Goal: Information Seeking & Learning: Check status

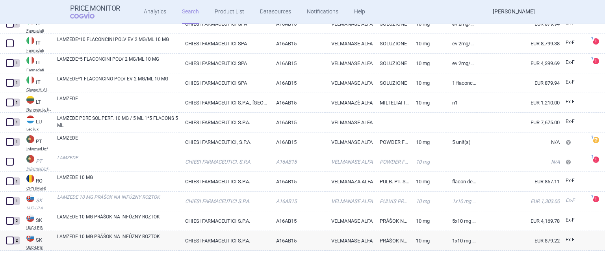
scroll to position [600, 0]
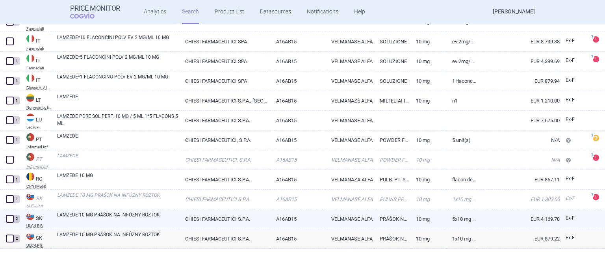
click at [184, 213] on link "CHIESI FARMACEUTICI S.P.A." at bounding box center [224, 218] width 91 height 19
select select "EUR"
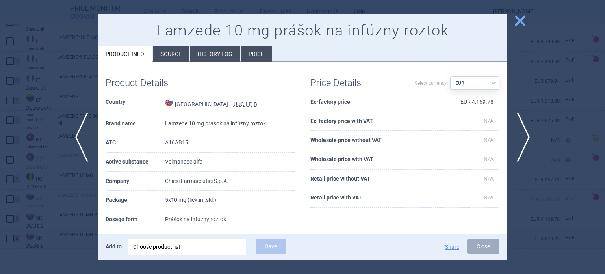
click at [202, 53] on li "History log" at bounding box center [215, 53] width 50 height 15
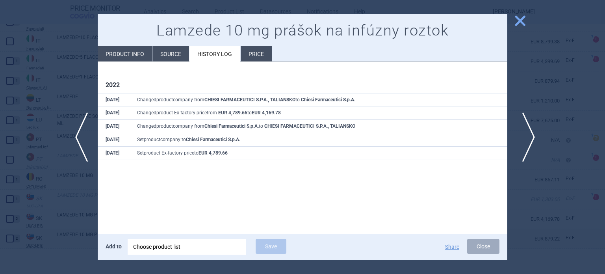
click at [525, 135] on span "next" at bounding box center [526, 137] width 18 height 50
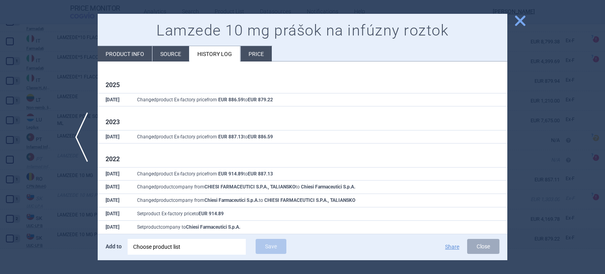
click at [146, 51] on li "Product info" at bounding box center [125, 53] width 54 height 15
select select "EUR"
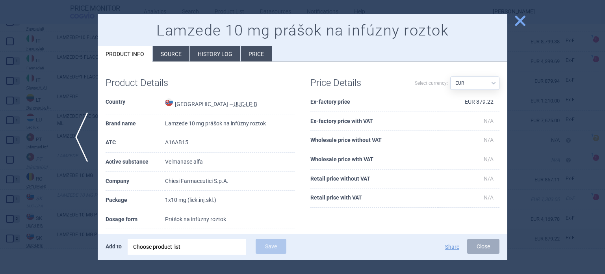
click at [212, 50] on li "History log" at bounding box center [215, 53] width 50 height 15
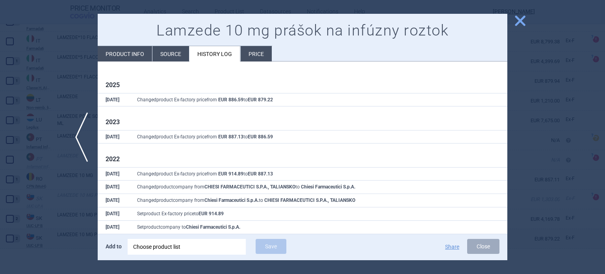
click at [545, 136] on div at bounding box center [302, 137] width 605 height 274
